Goal: Information Seeking & Learning: Understand process/instructions

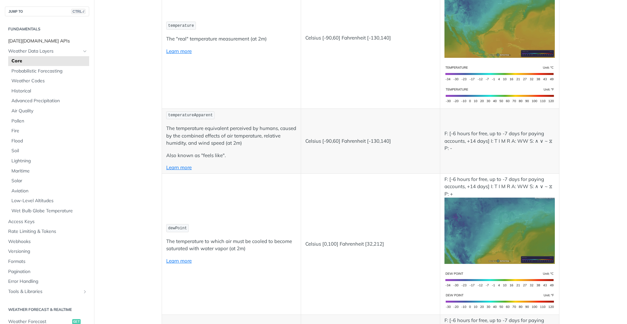
click at [52, 43] on span "[DATE][DOMAIN_NAME] APIs" at bounding box center [47, 41] width 79 height 7
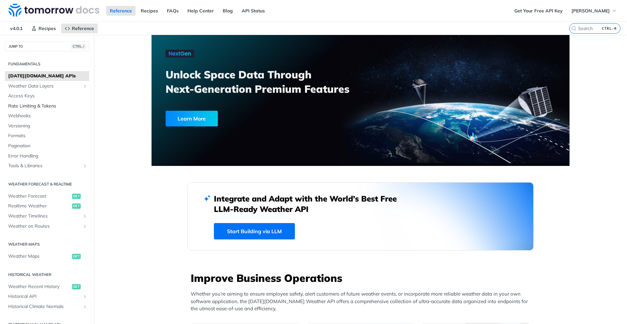
click at [48, 101] on link "Rate Limiting & Tokens" at bounding box center [47, 106] width 84 height 10
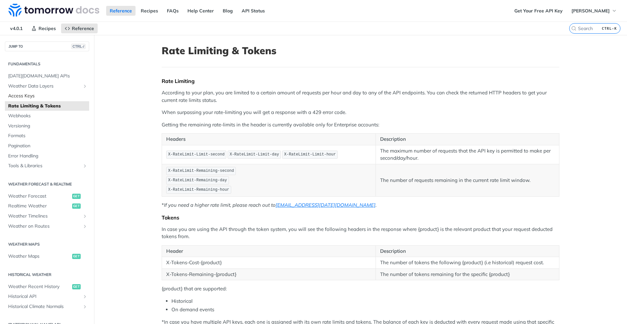
click at [48, 97] on span "Access Keys" at bounding box center [47, 96] width 79 height 7
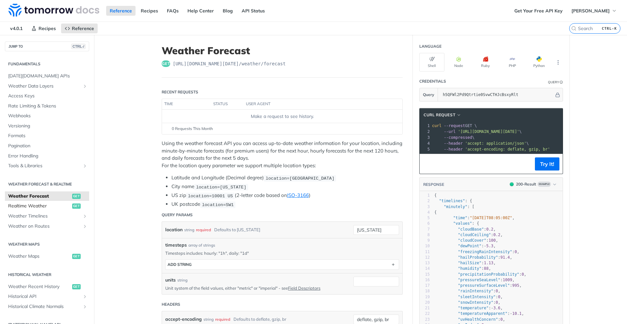
click at [43, 203] on span "Realtime Weather" at bounding box center [39, 206] width 62 height 7
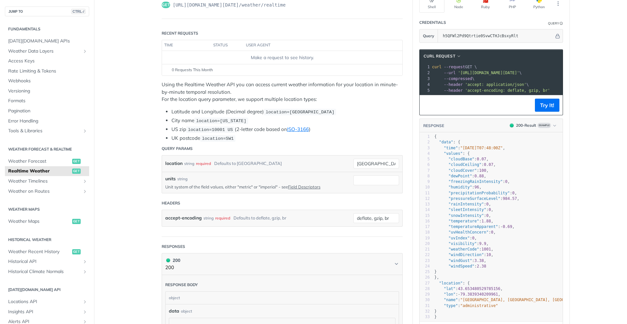
scroll to position [65, 0]
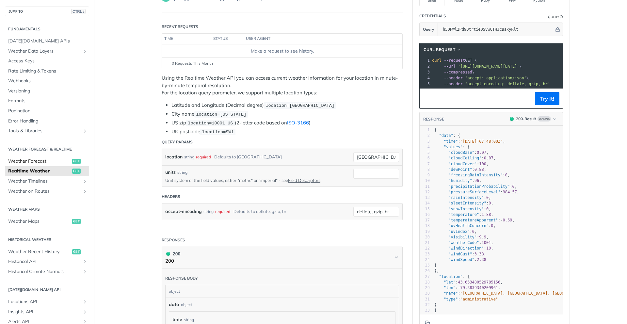
click at [50, 163] on span "Weather Forecast" at bounding box center [39, 161] width 62 height 7
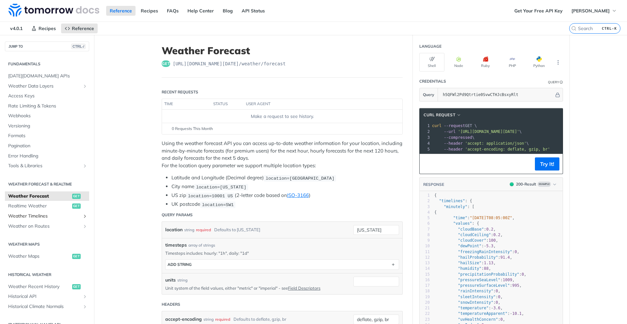
click at [48, 217] on span "Weather Timelines" at bounding box center [44, 216] width 72 height 7
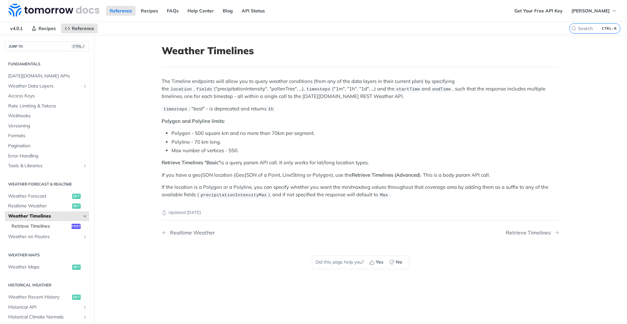
click at [46, 221] on link "Retrieve Timelines post" at bounding box center [48, 226] width 81 height 10
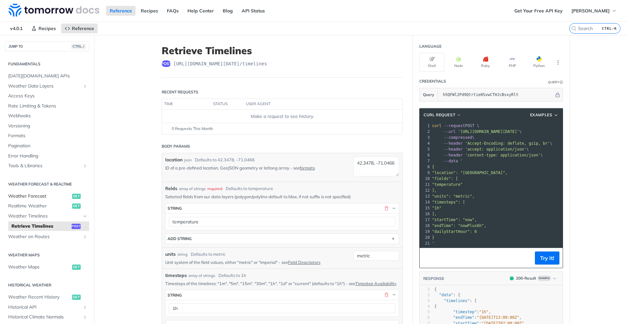
click at [42, 193] on span "Weather Forecast" at bounding box center [39, 196] width 62 height 7
